Goal: Task Accomplishment & Management: Use online tool/utility

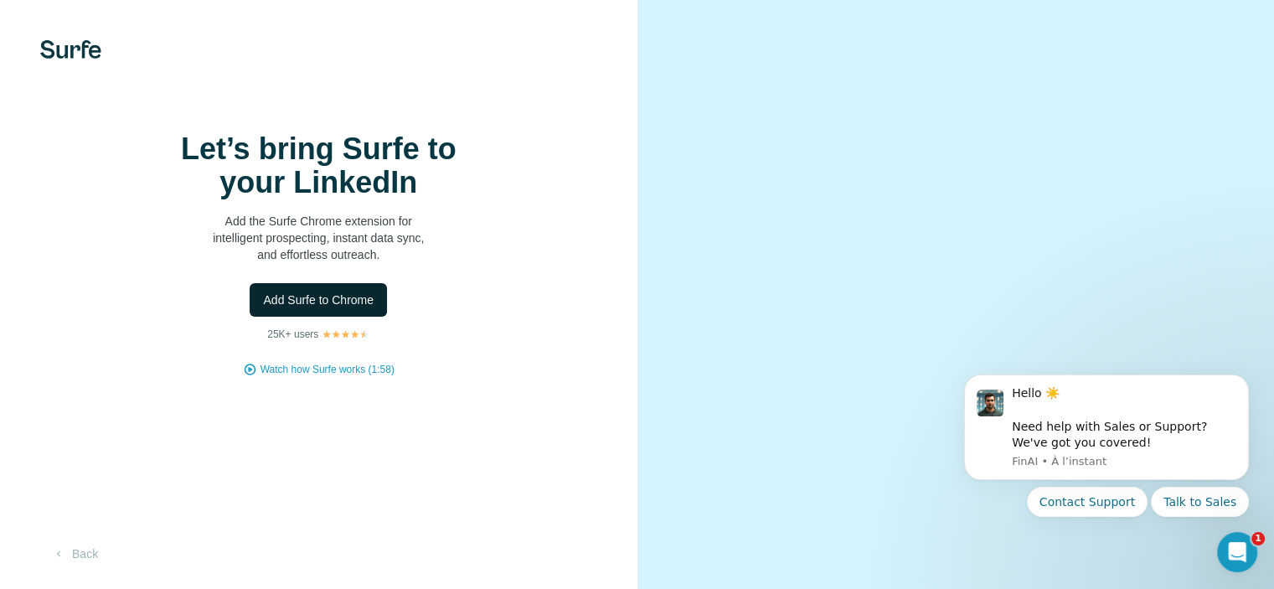
click at [275, 308] on span "Add Surfe to Chrome" at bounding box center [318, 299] width 111 height 17
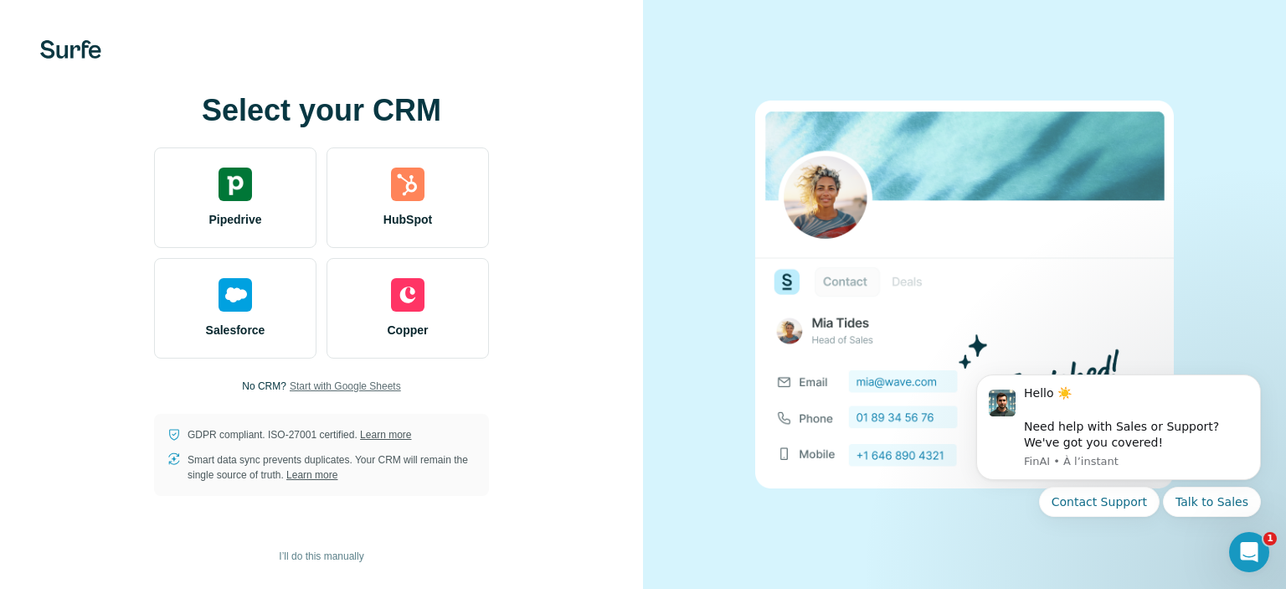
click at [315, 386] on span "Start with Google Sheets" at bounding box center [345, 385] width 111 height 15
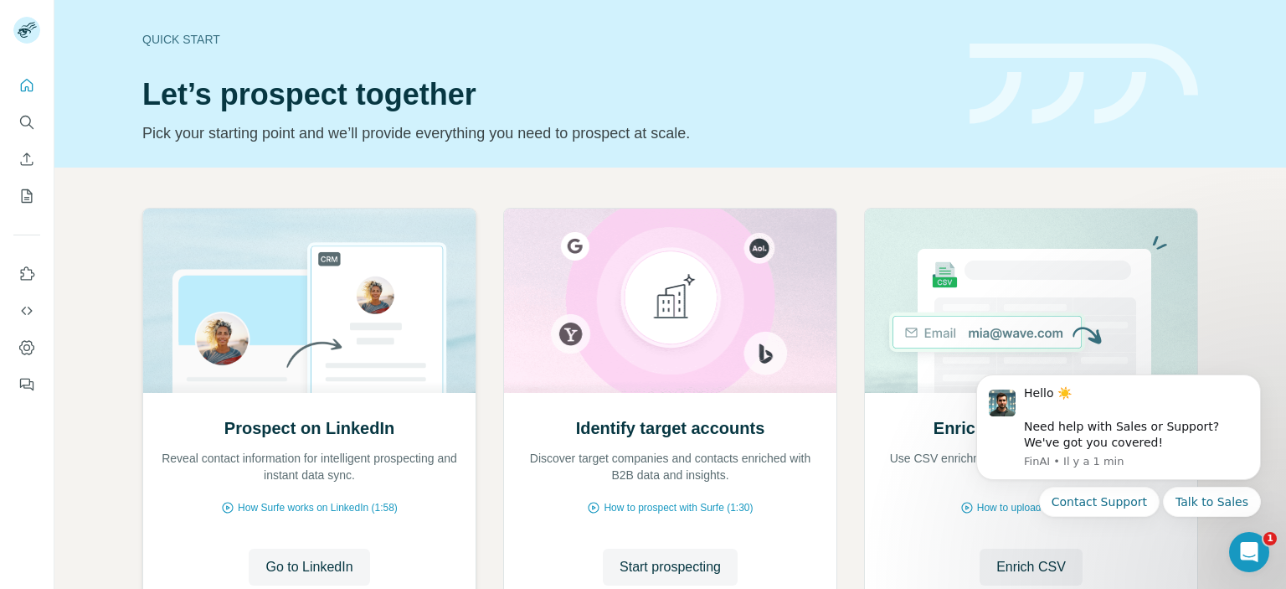
scroll to position [134, 0]
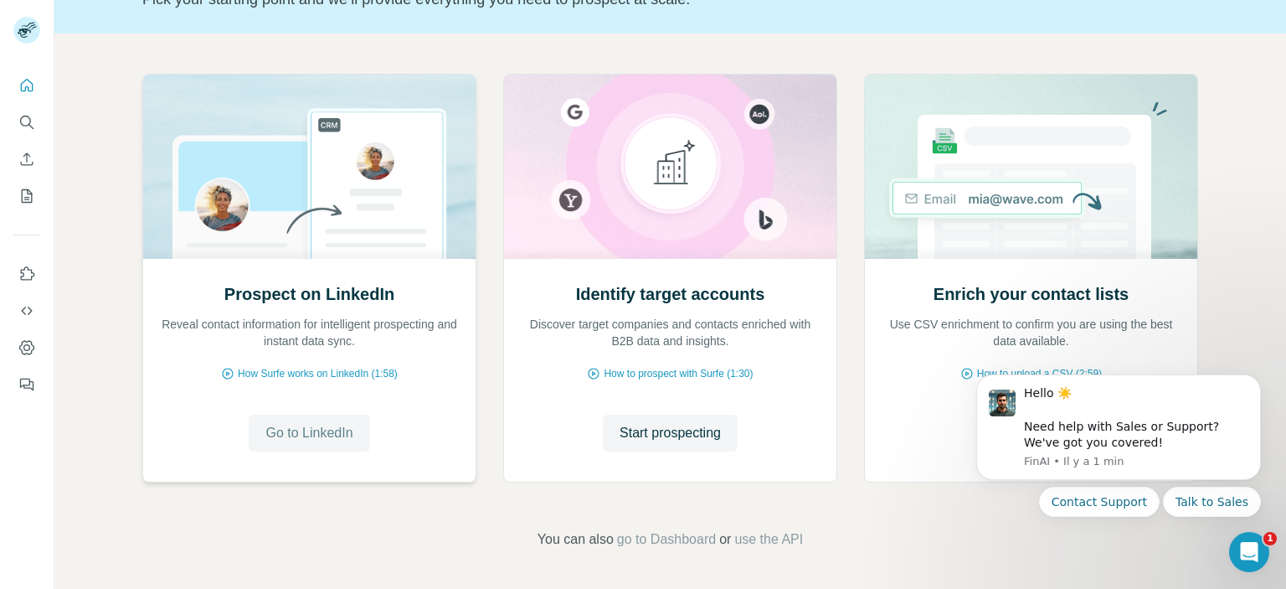
click at [322, 441] on span "Go to LinkedIn" at bounding box center [308, 433] width 87 height 20
click at [317, 374] on span "How Surfe works on LinkedIn (1:58)" at bounding box center [318, 373] width 160 height 15
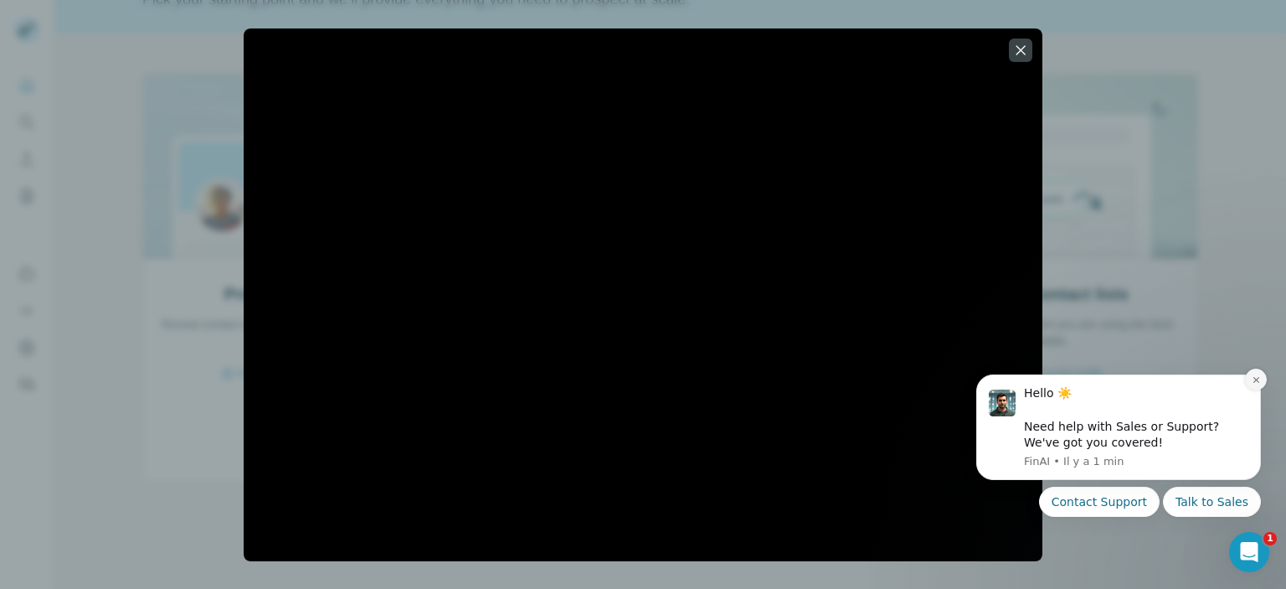
click at [1256, 383] on icon "Dismiss notification" at bounding box center [1256, 379] width 9 height 9
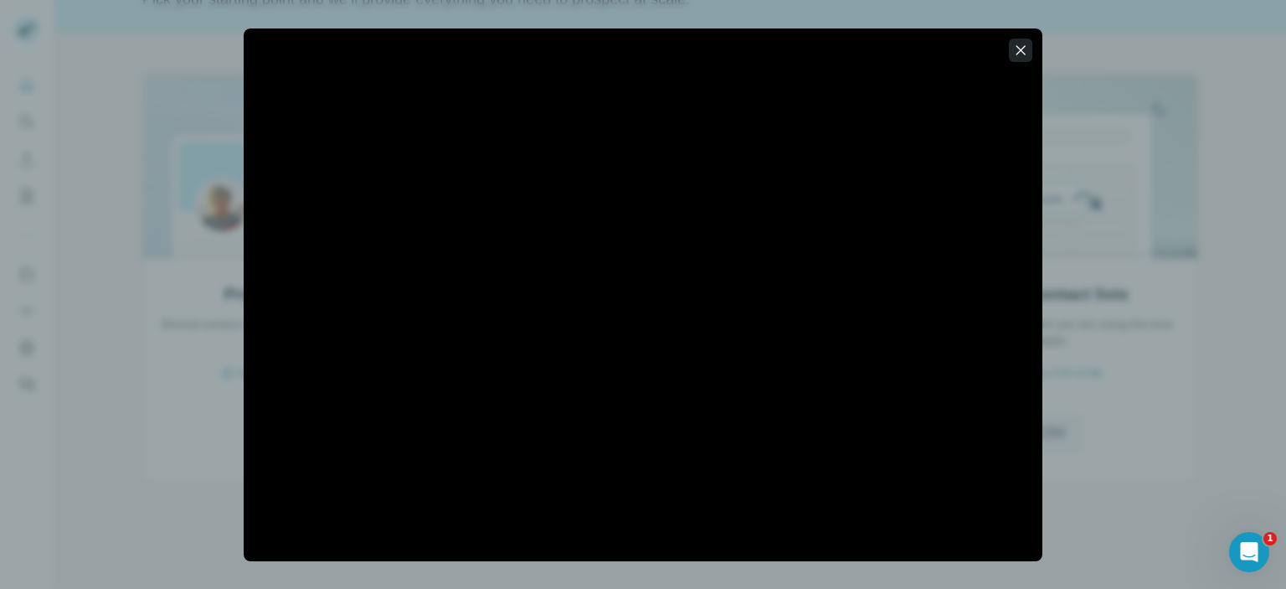
click at [1022, 46] on icon "button" at bounding box center [1020, 50] width 17 height 17
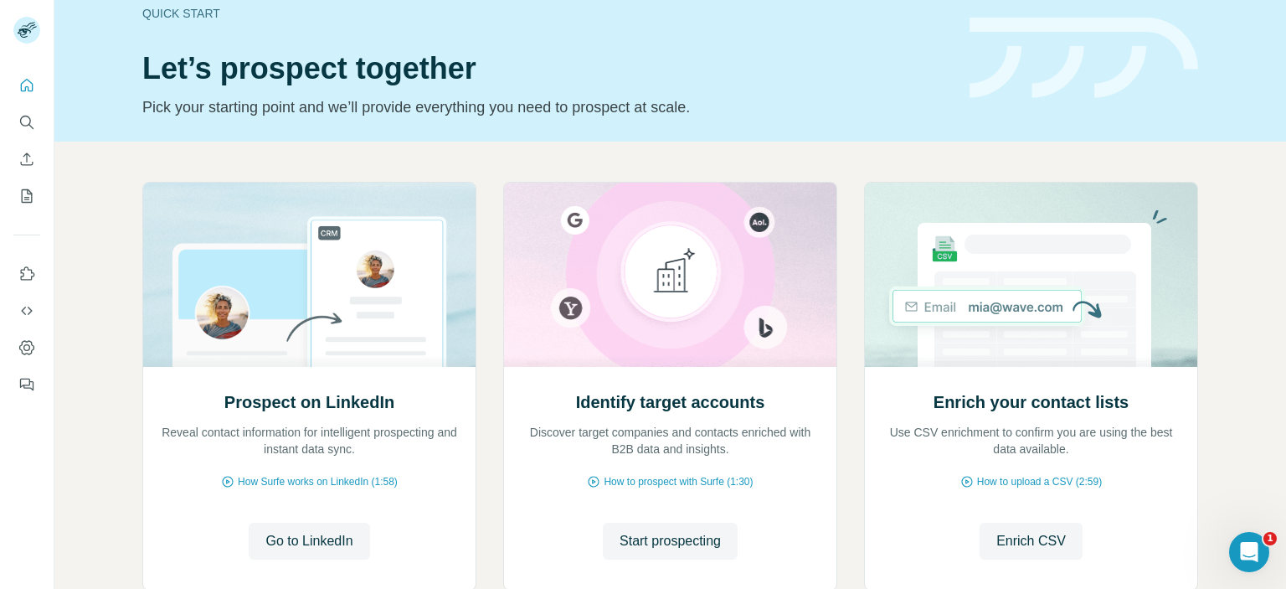
scroll to position [0, 0]
